Goal: Task Accomplishment & Management: Use online tool/utility

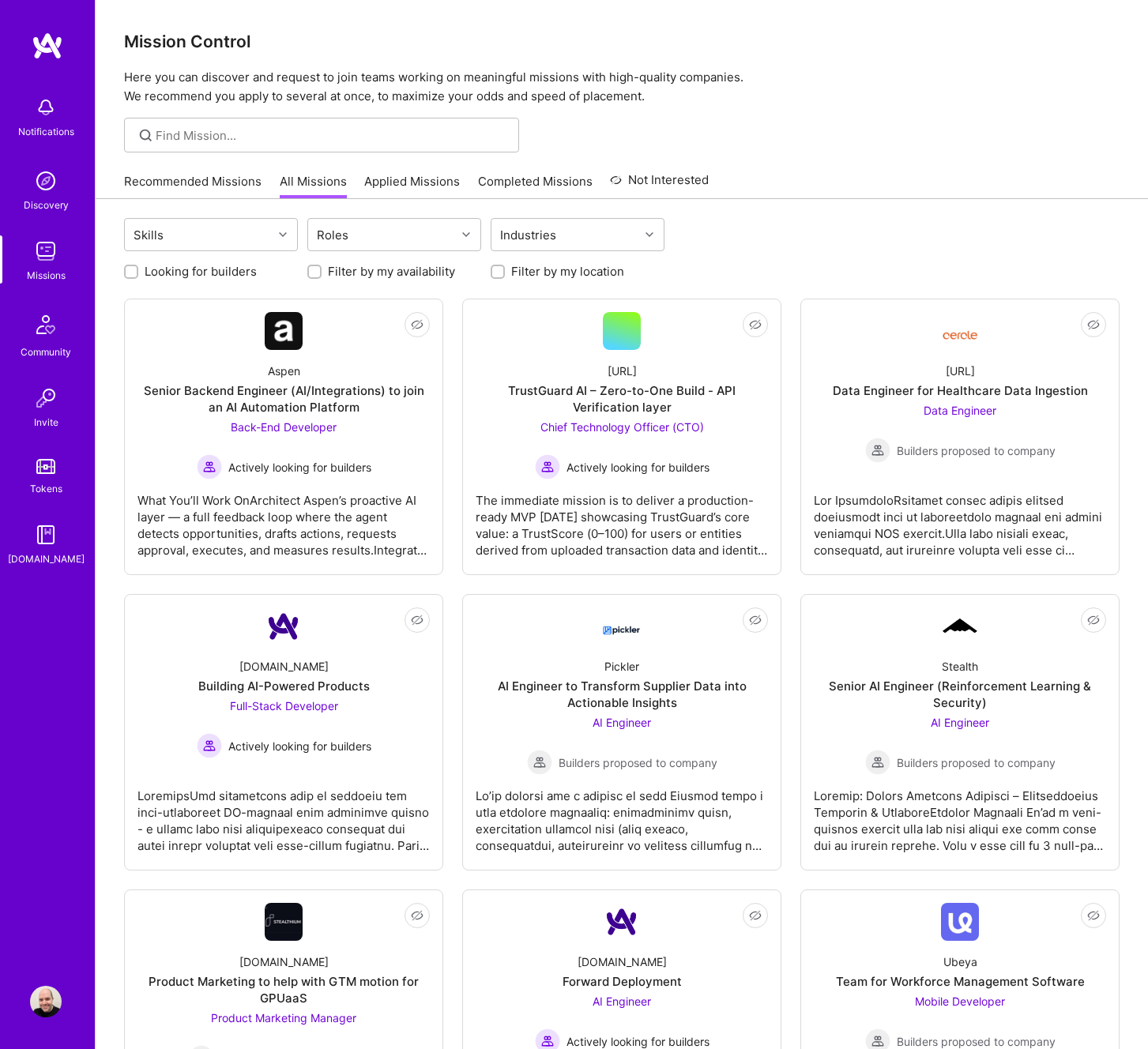
click at [318, 274] on input "Filter by my availability" at bounding box center [315, 273] width 11 height 11
click at [318, 274] on input "Filter by my availability" at bounding box center [315, 273] width 14 height 14
checkbox input "false"
click at [494, 277] on input "Filter by my location" at bounding box center [499, 273] width 11 height 11
checkbox input "true"
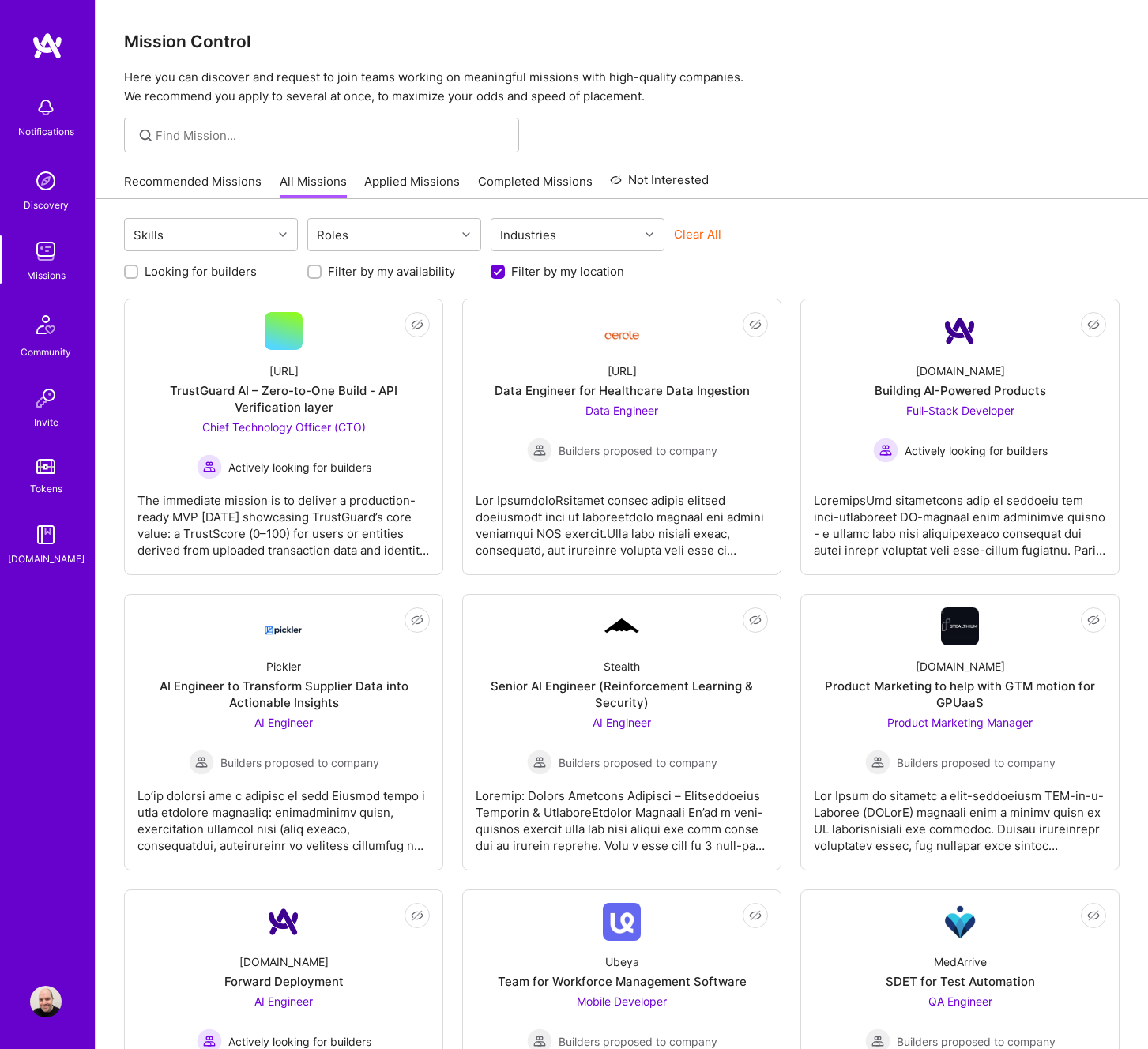
click at [236, 269] on label "Looking for builders" at bounding box center [200, 272] width 112 height 17
click at [138, 269] on input "Looking for builders" at bounding box center [132, 273] width 11 height 11
checkbox input "true"
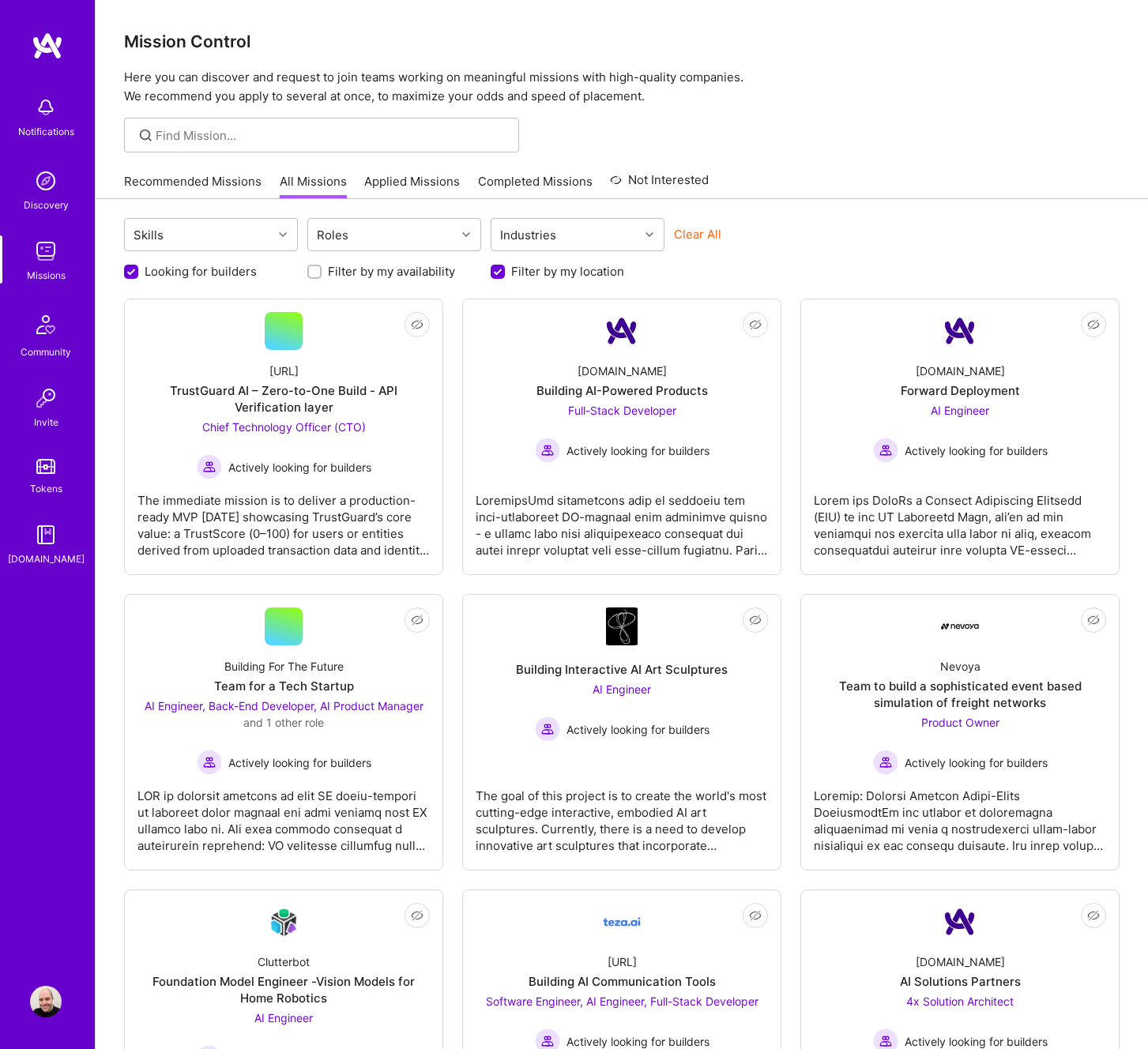
click at [50, 44] on img at bounding box center [48, 46] width 32 height 29
click at [45, 342] on img at bounding box center [45, 325] width 38 height 38
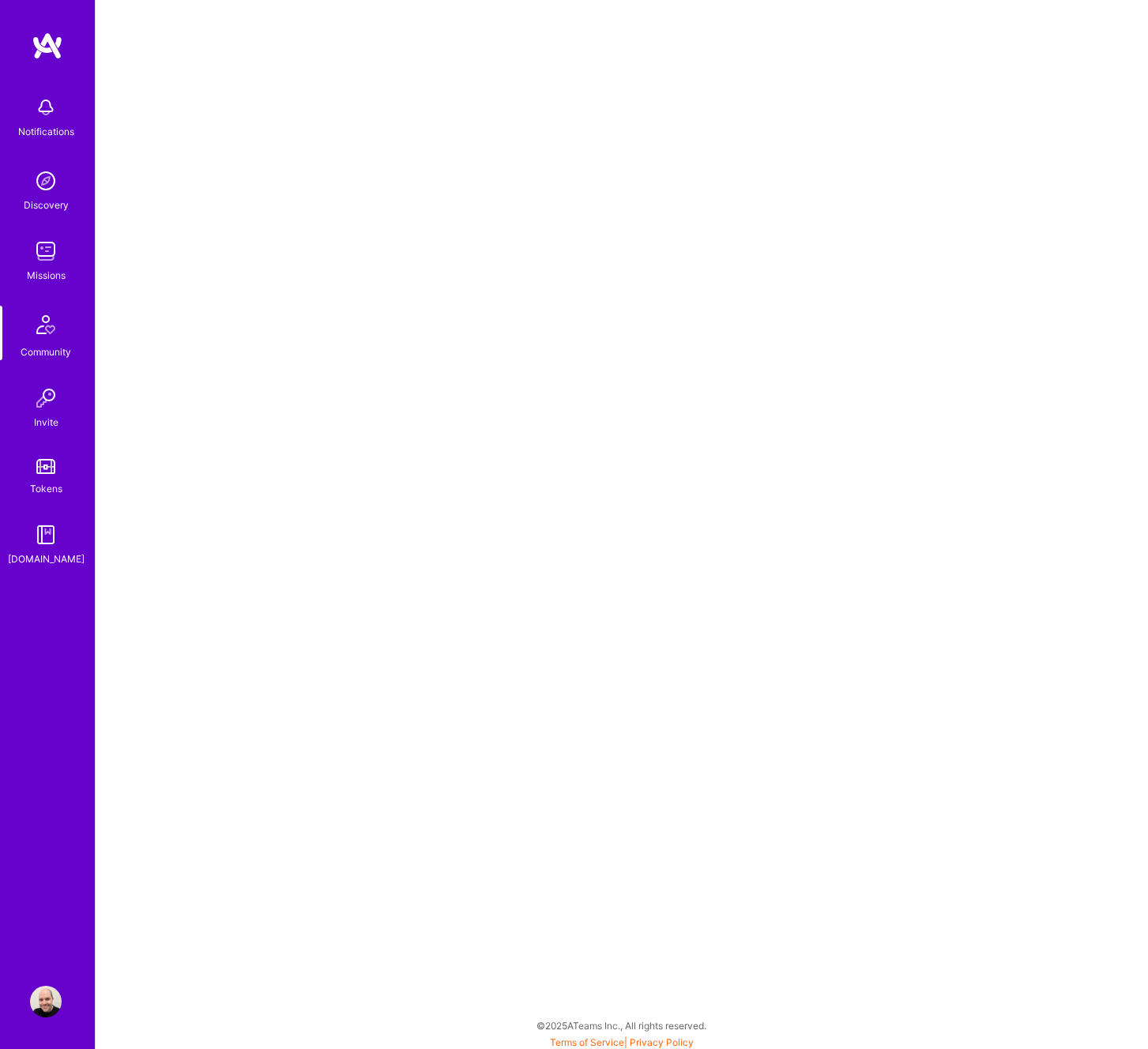
click at [42, 197] on div "Discovery" at bounding box center [46, 205] width 45 height 17
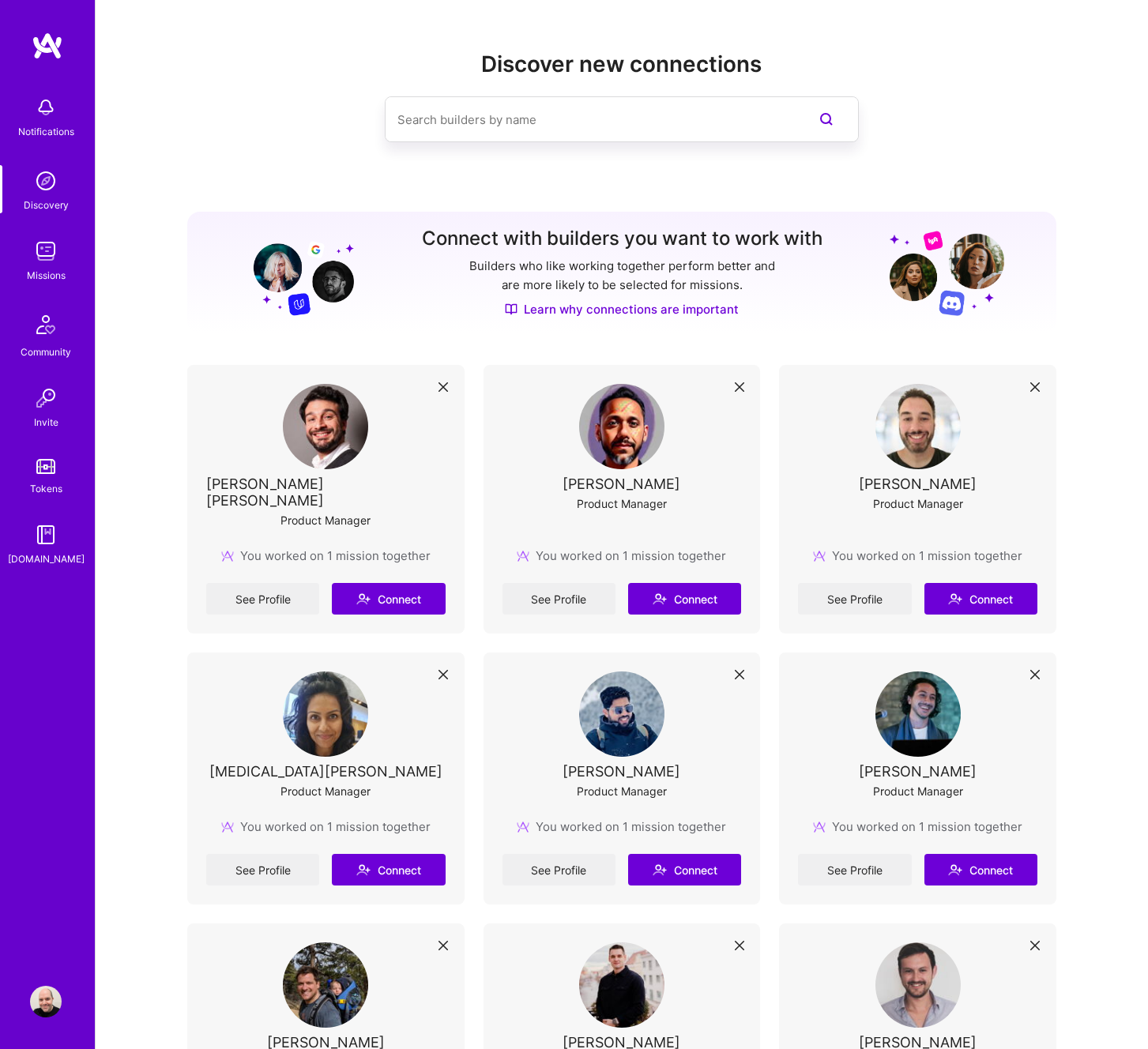
click at [40, 1000] on img at bounding box center [46, 1002] width 32 height 32
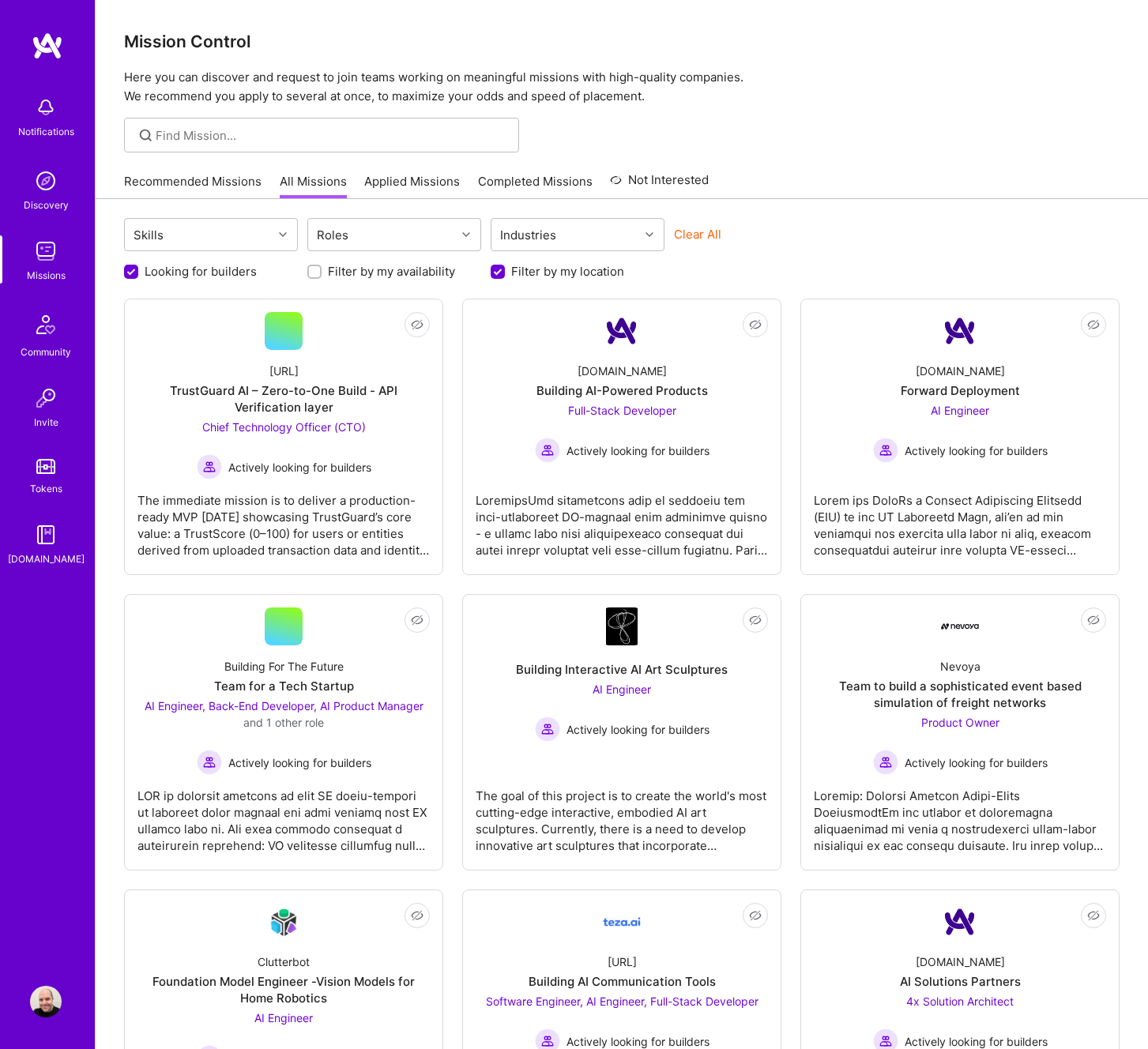
click at [196, 190] on link "Recommended Missions" at bounding box center [193, 185] width 138 height 26
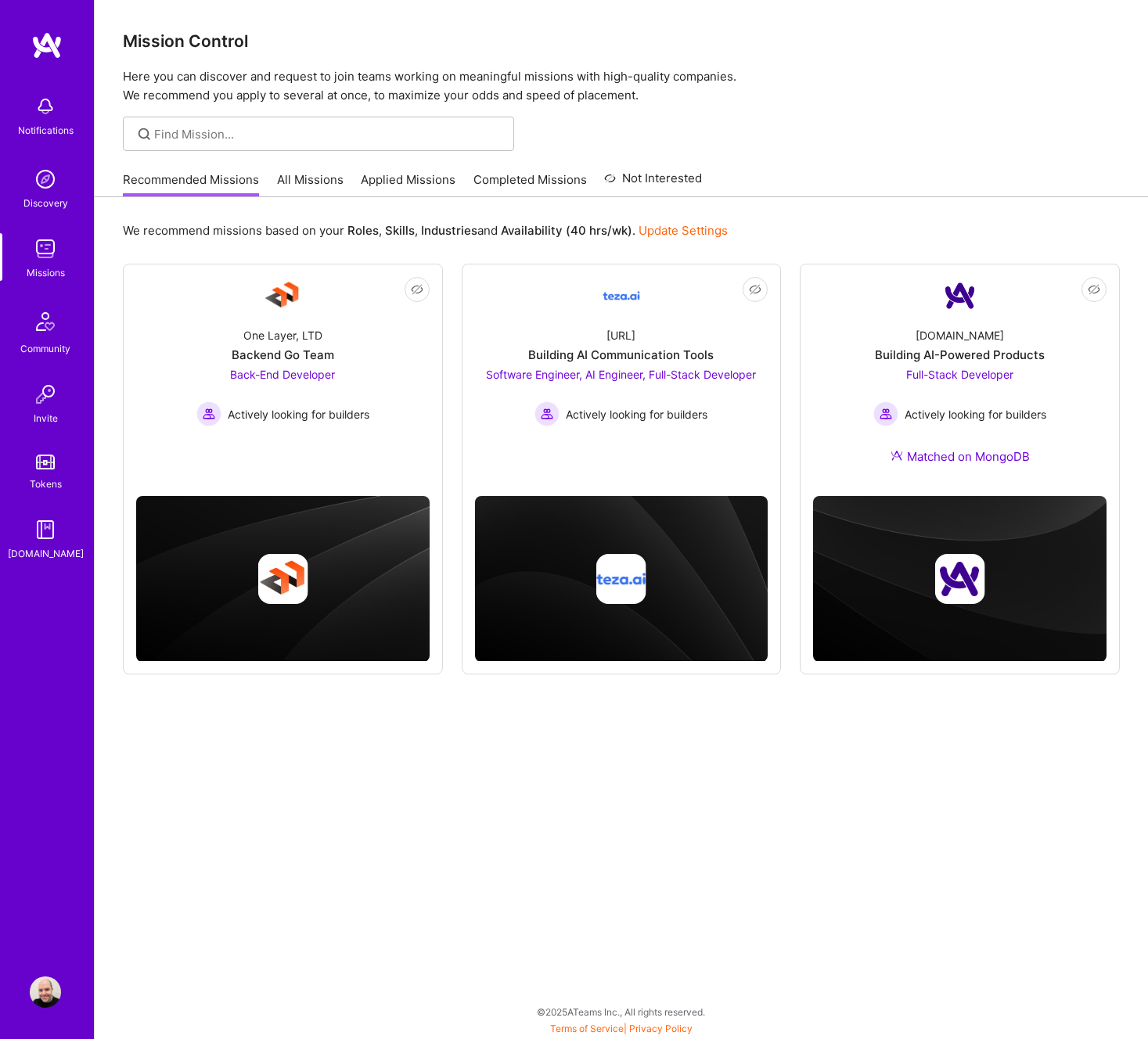
click at [316, 181] on link "All Missions" at bounding box center [311, 184] width 66 height 26
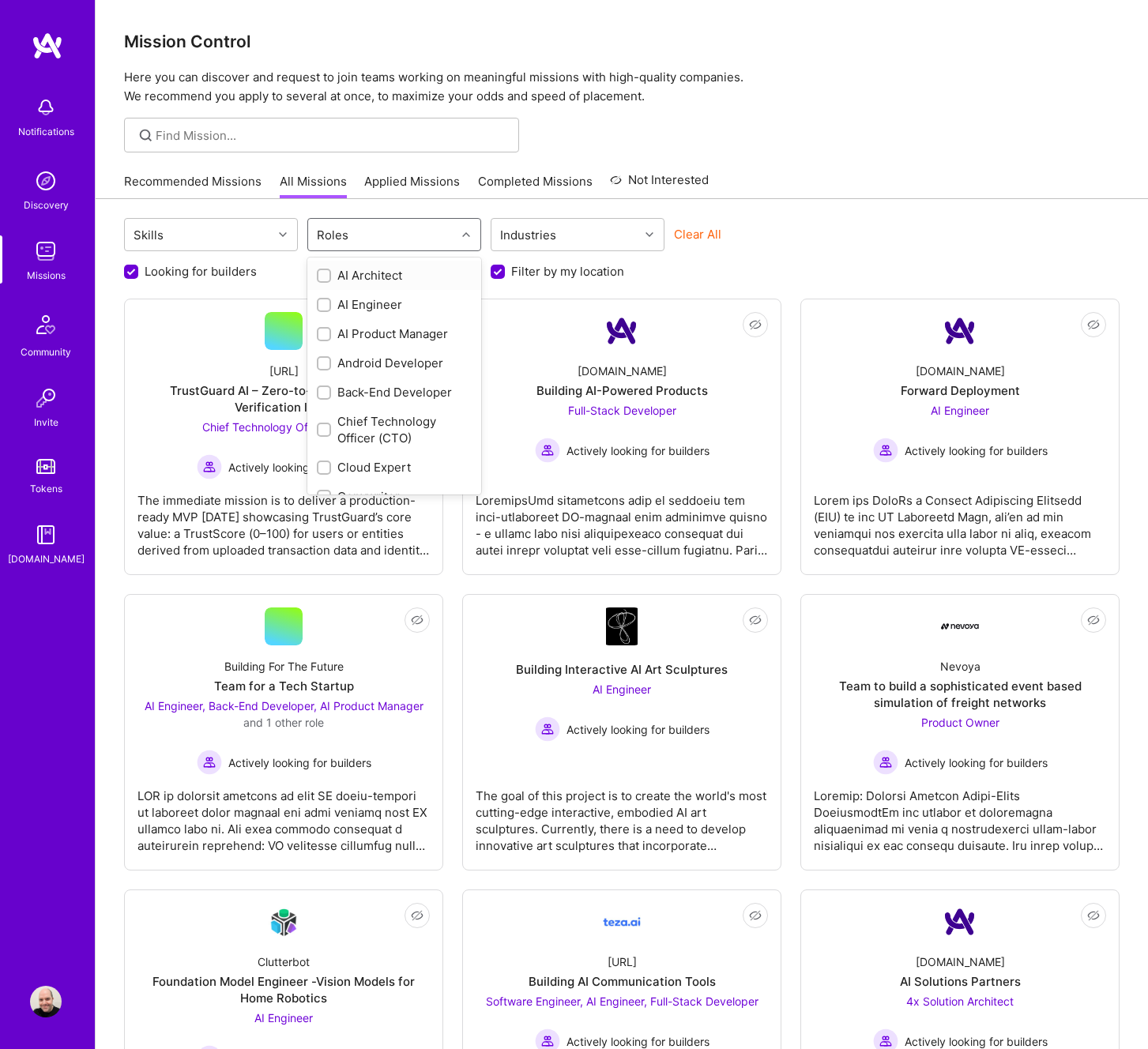
click at [369, 239] on div "Roles" at bounding box center [382, 235] width 148 height 32
click at [320, 324] on div "AI Product Manager" at bounding box center [394, 334] width 174 height 29
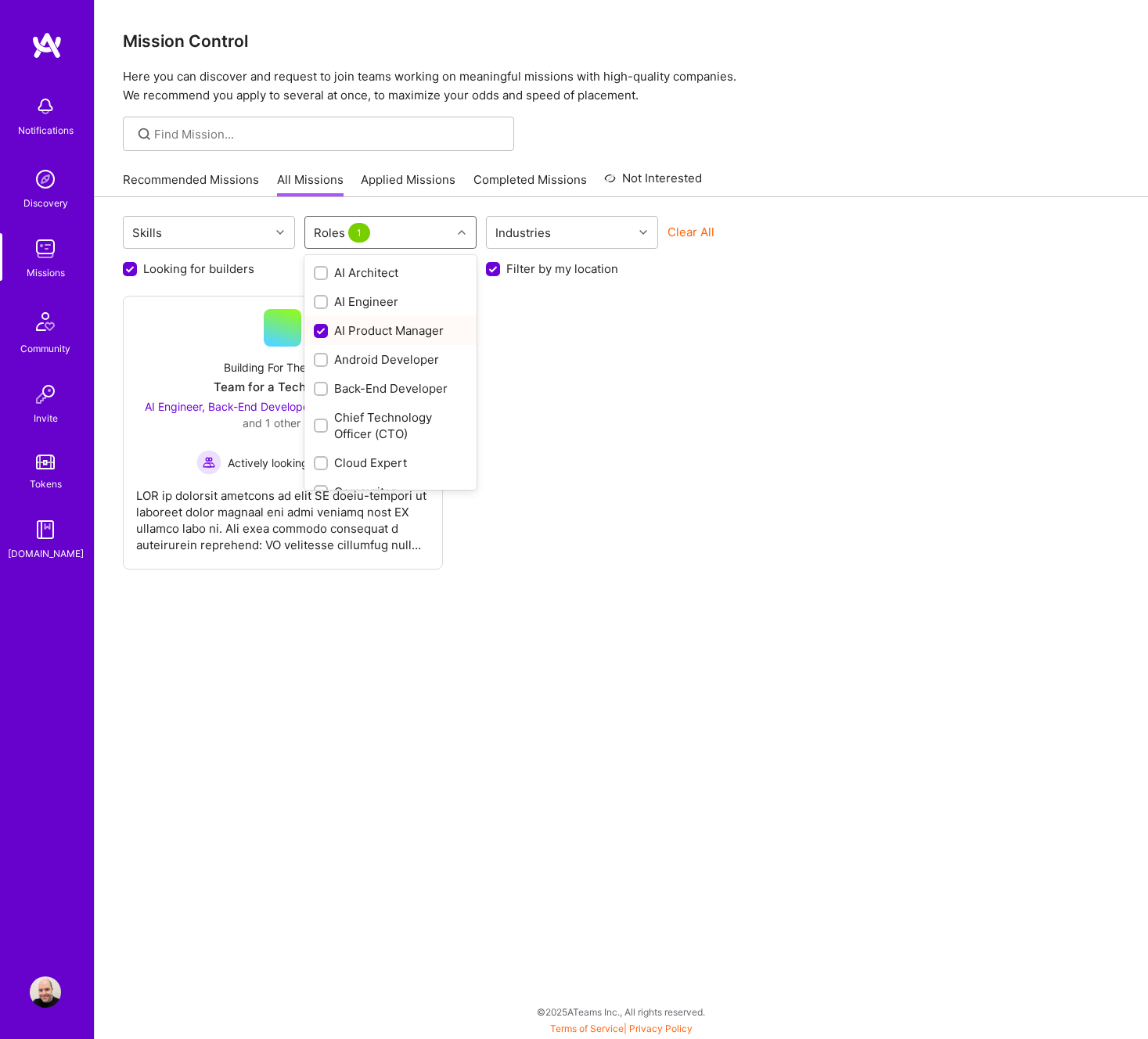
click at [322, 330] on input "checkbox" at bounding box center [322, 331] width 14 height 14
checkbox input "false"
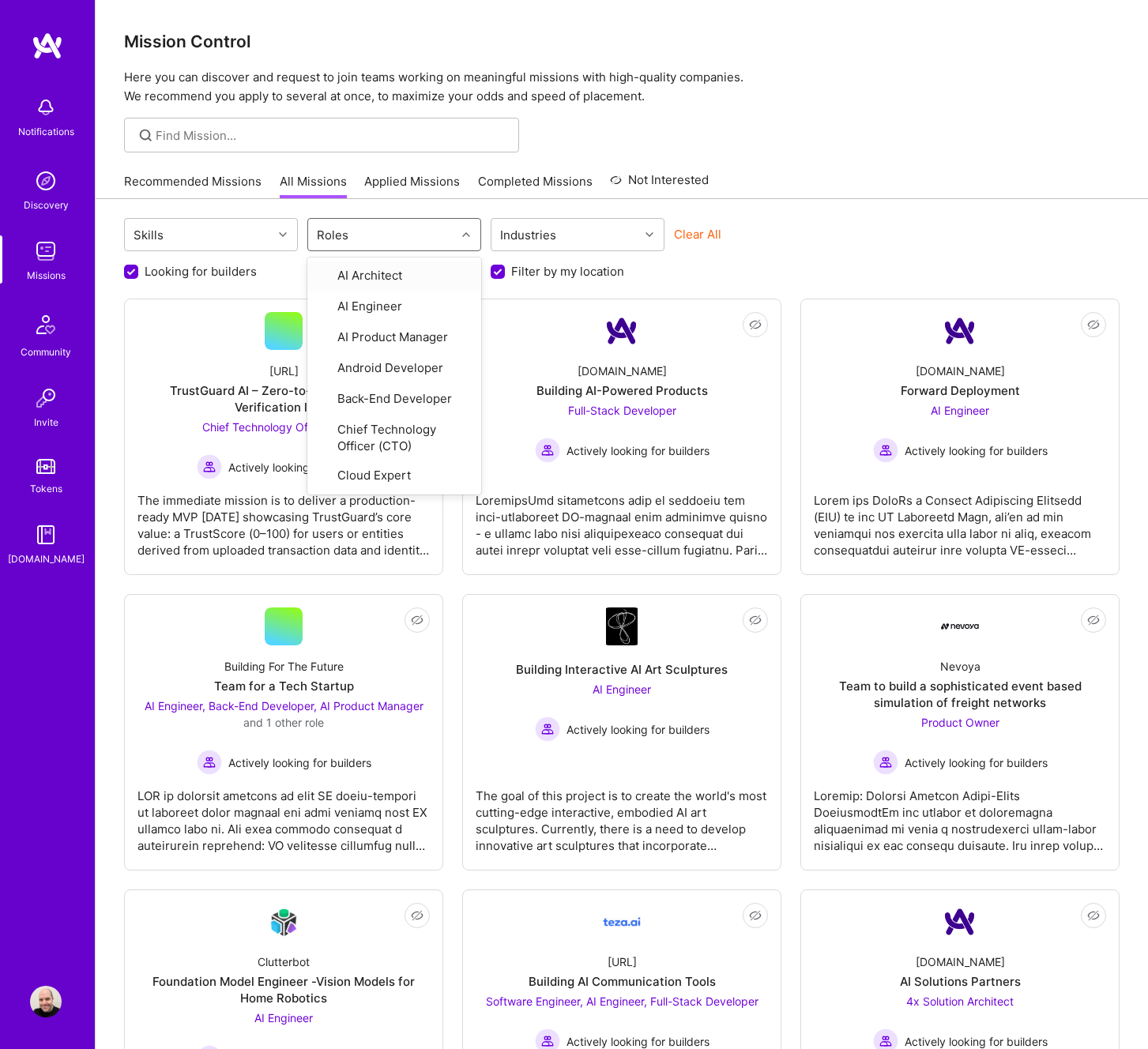
click at [806, 236] on div "Clear All" at bounding box center [761, 241] width 174 height 29
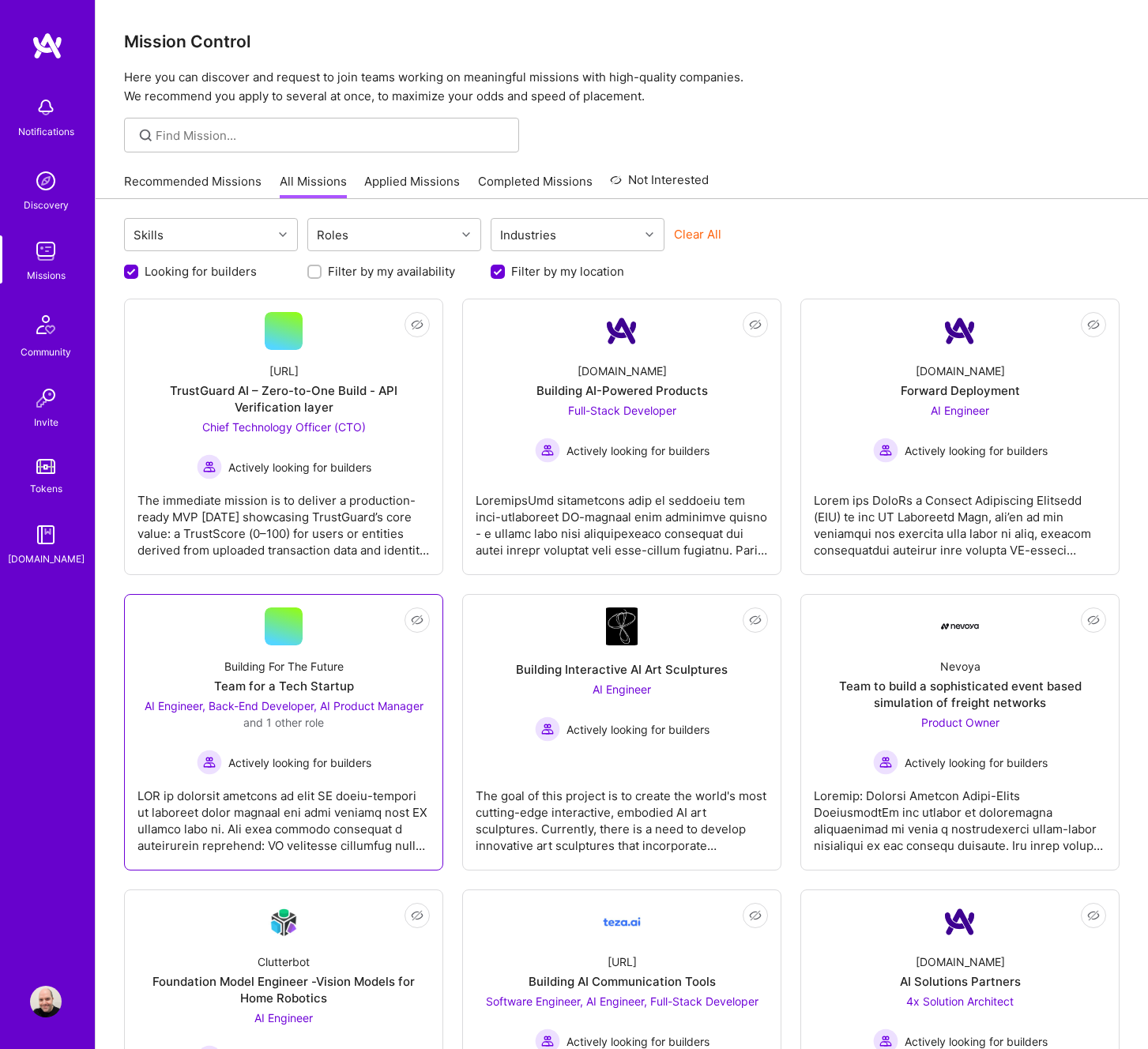
click at [365, 694] on div "Building For The Future Team for a Tech Startup AI Engineer, Back-End Developer…" at bounding box center [283, 710] width 293 height 130
